Goal: Find specific page/section: Find specific page/section

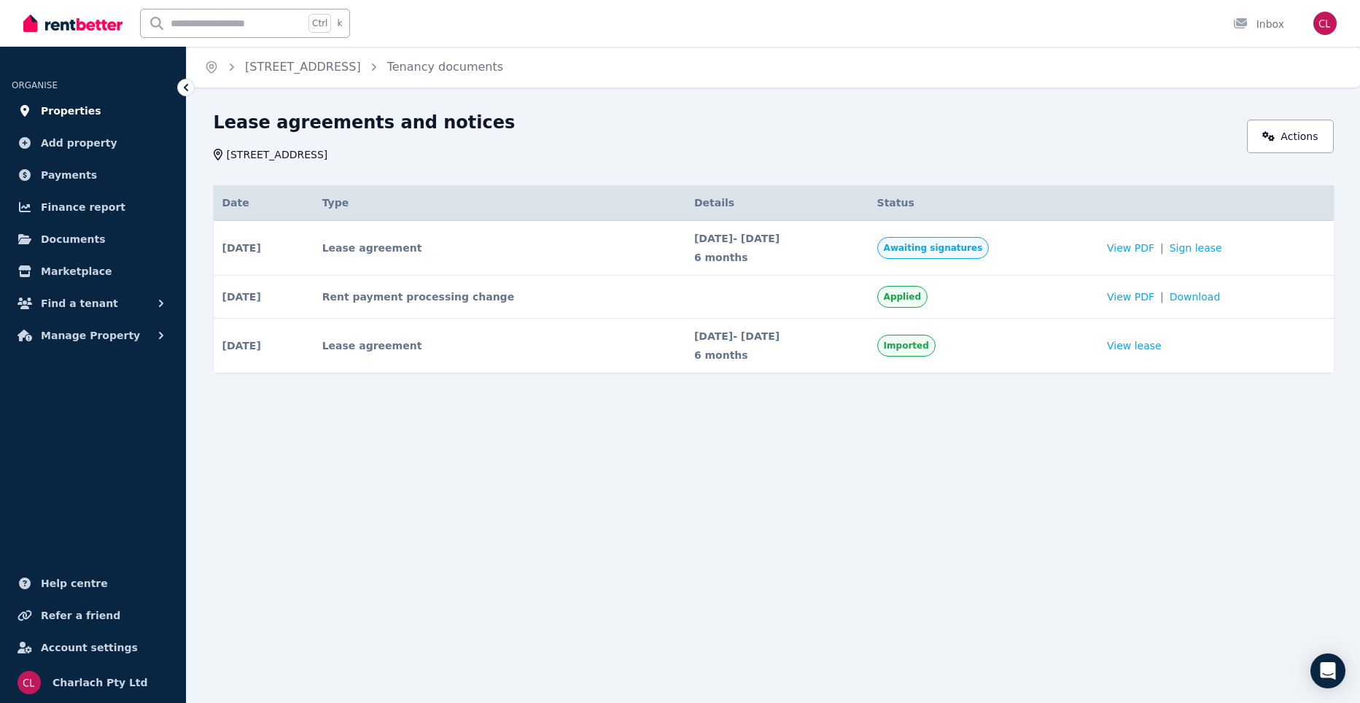
click at [52, 109] on span "Properties" at bounding box center [71, 111] width 61 height 18
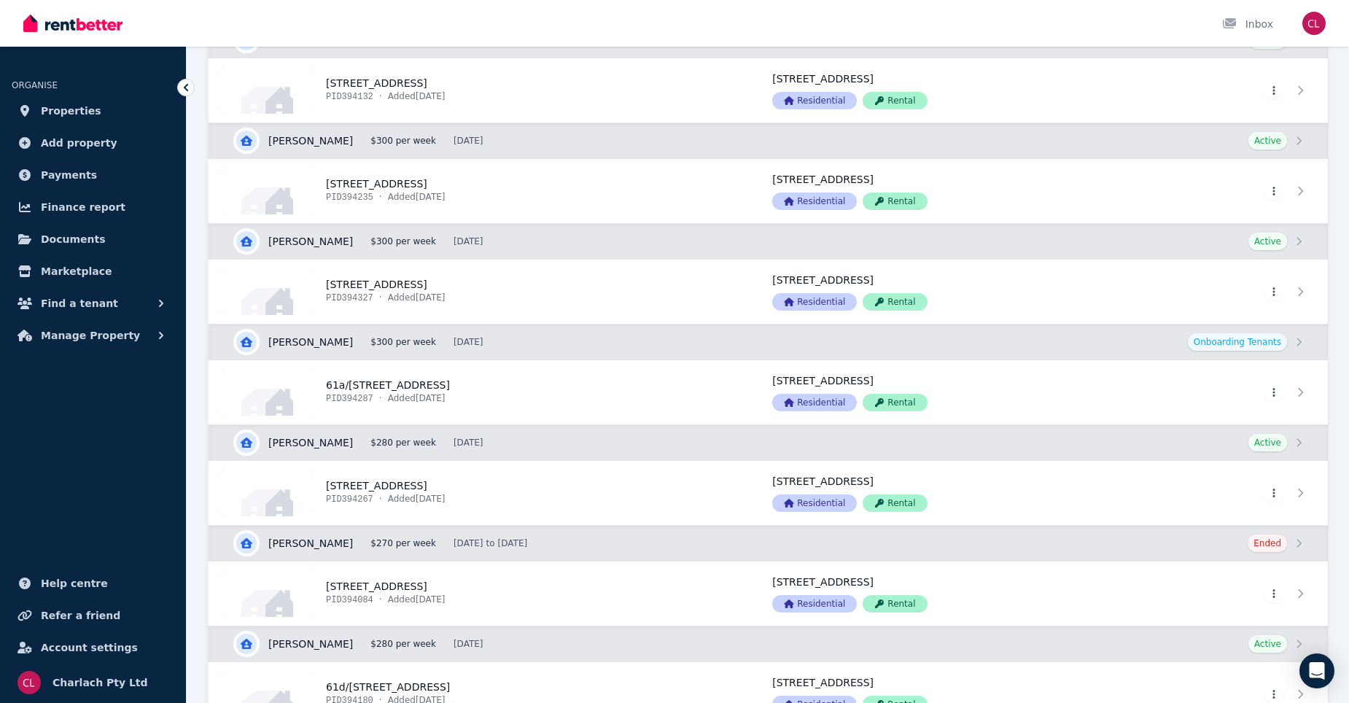
scroll to position [729, 0]
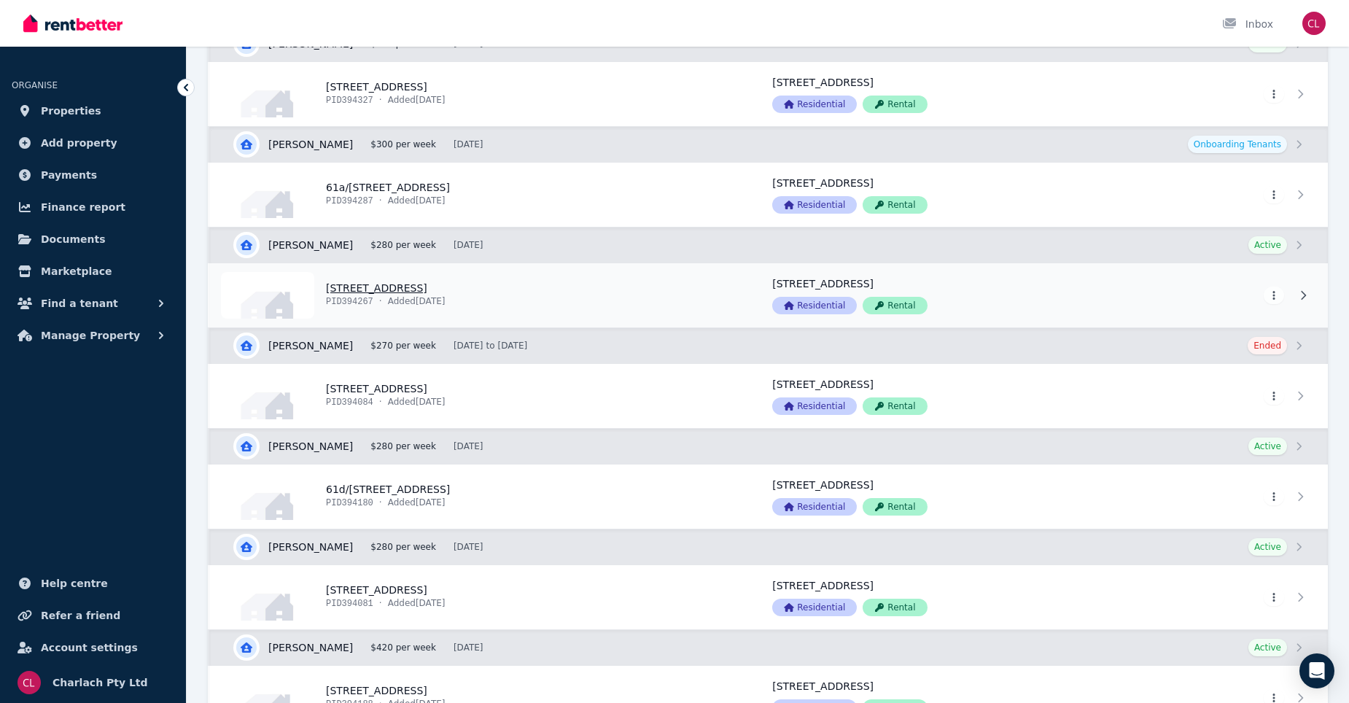
click at [296, 294] on link "View property details" at bounding box center [482, 295] width 546 height 64
